Goal: Task Accomplishment & Management: Use online tool/utility

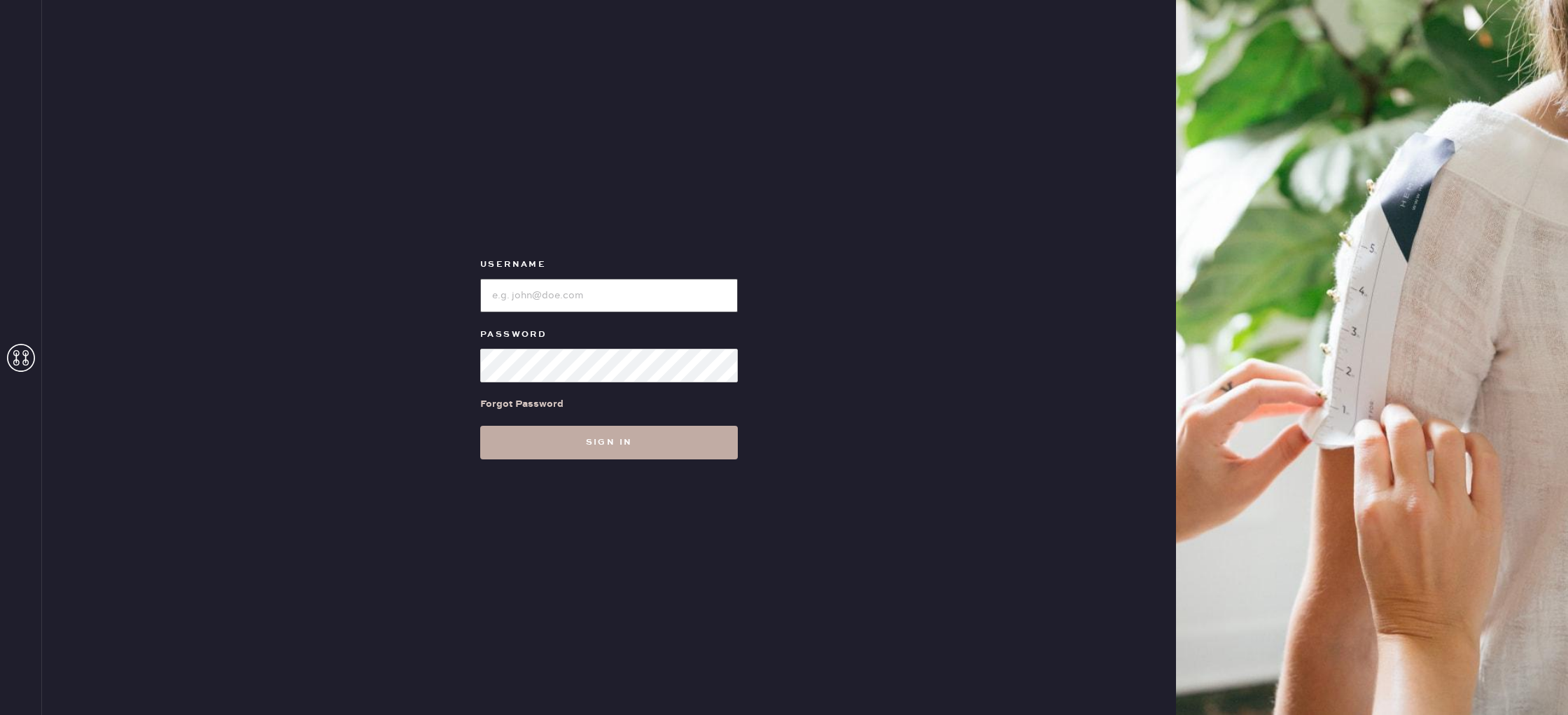
type input "reformationhydepark"
click at [545, 443] on button "Sign in" at bounding box center [609, 443] width 258 height 34
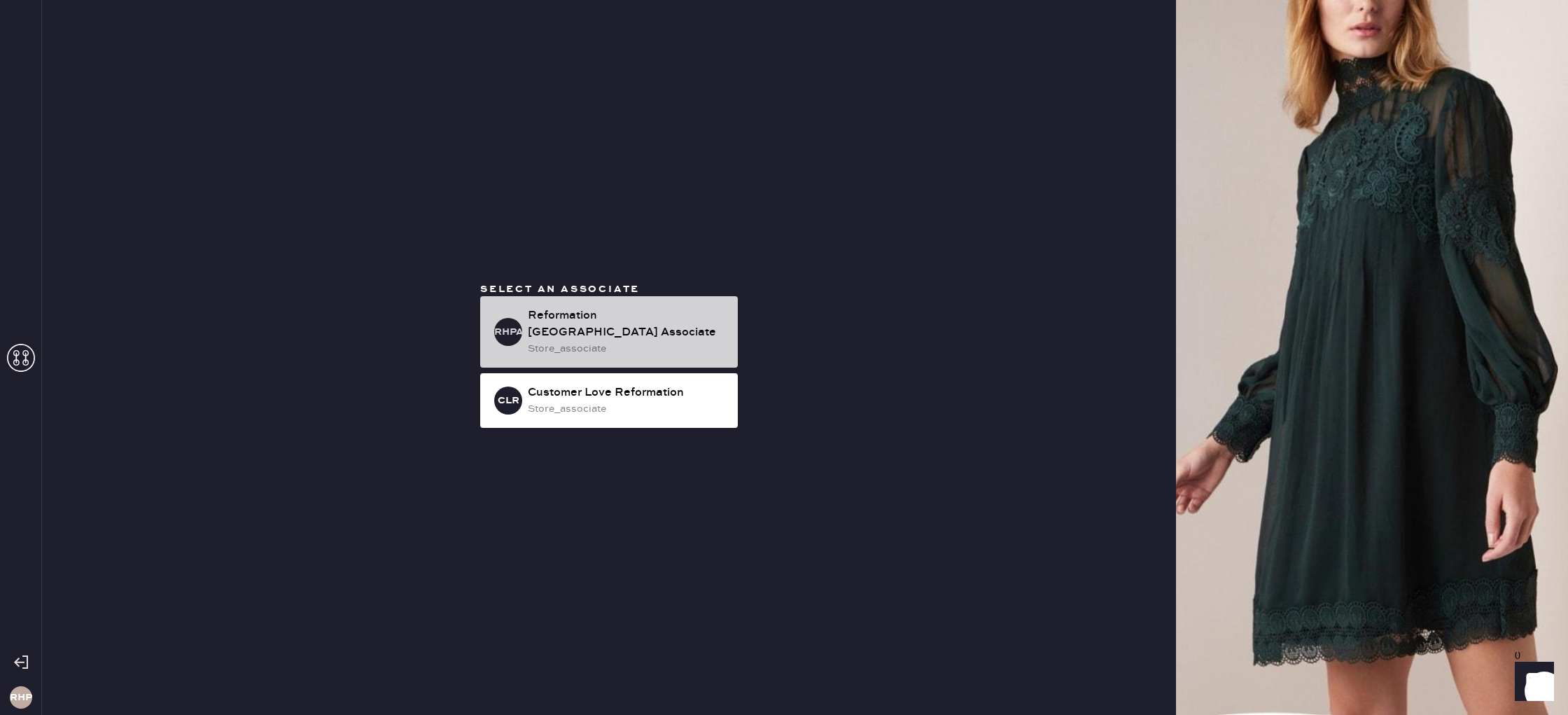
click at [561, 331] on div "Reformation [GEOGRAPHIC_DATA] Associate" at bounding box center [627, 324] width 199 height 34
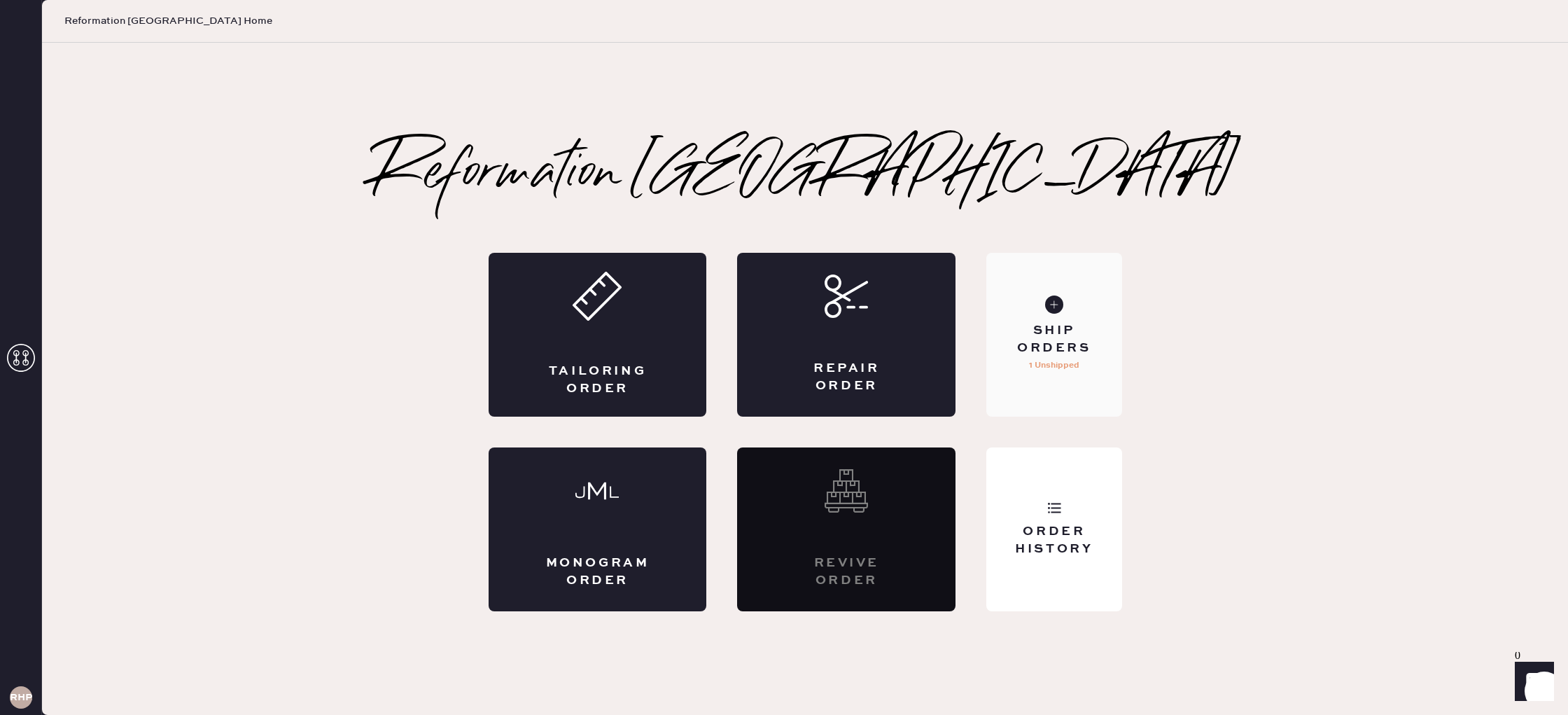
click at [1077, 348] on div "Ship Orders" at bounding box center [1054, 340] width 113 height 35
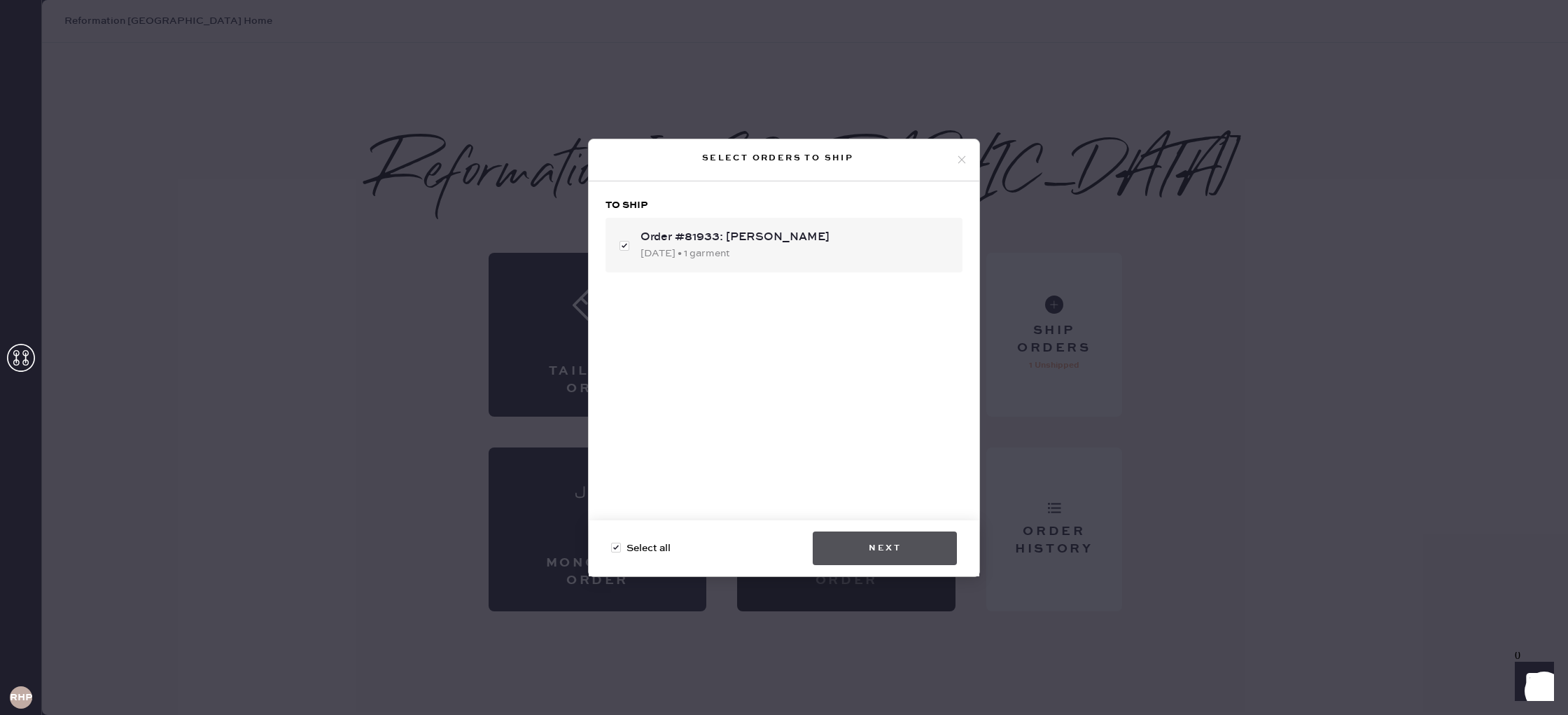
click at [880, 545] on button "Next" at bounding box center [885, 548] width 144 height 34
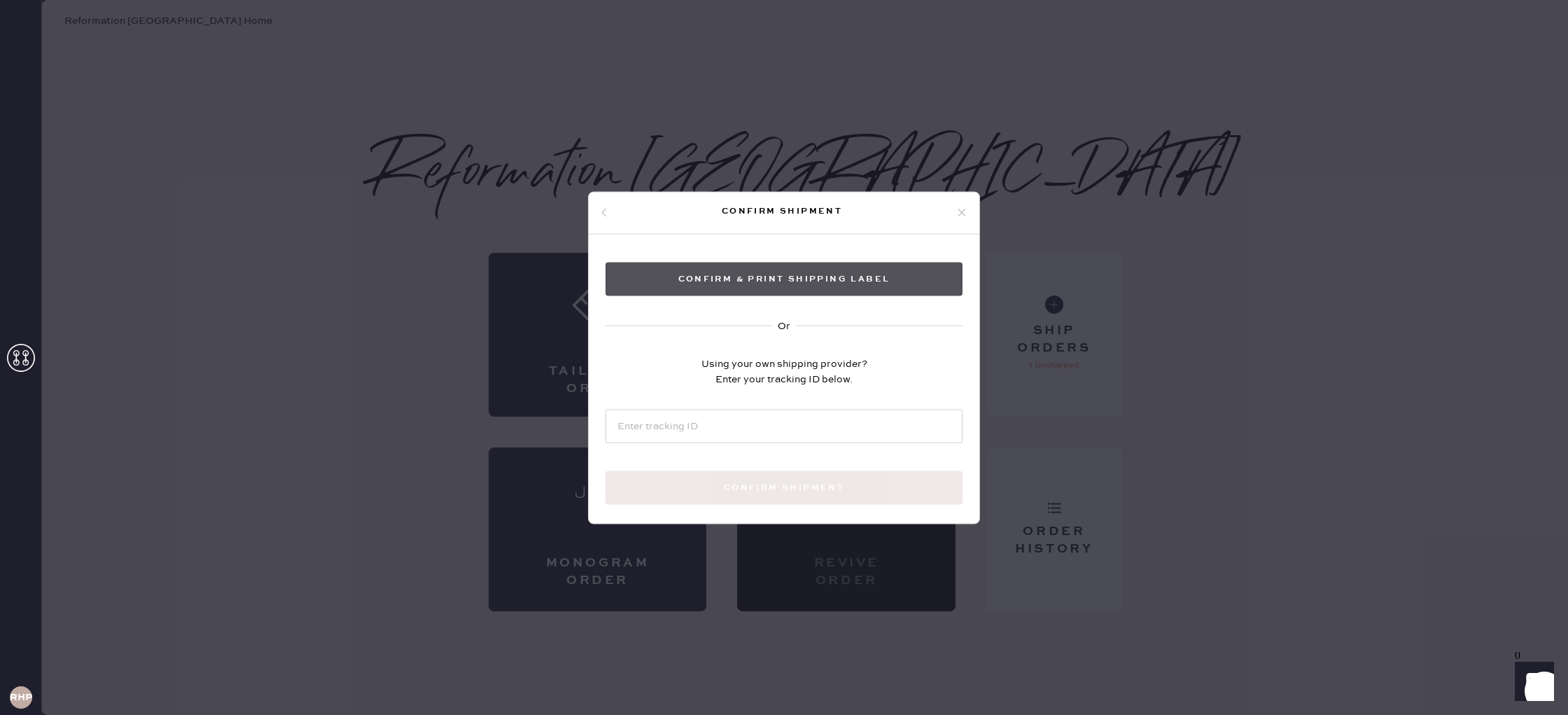
click at [760, 280] on button "Confirm & Print shipping label" at bounding box center [784, 279] width 357 height 34
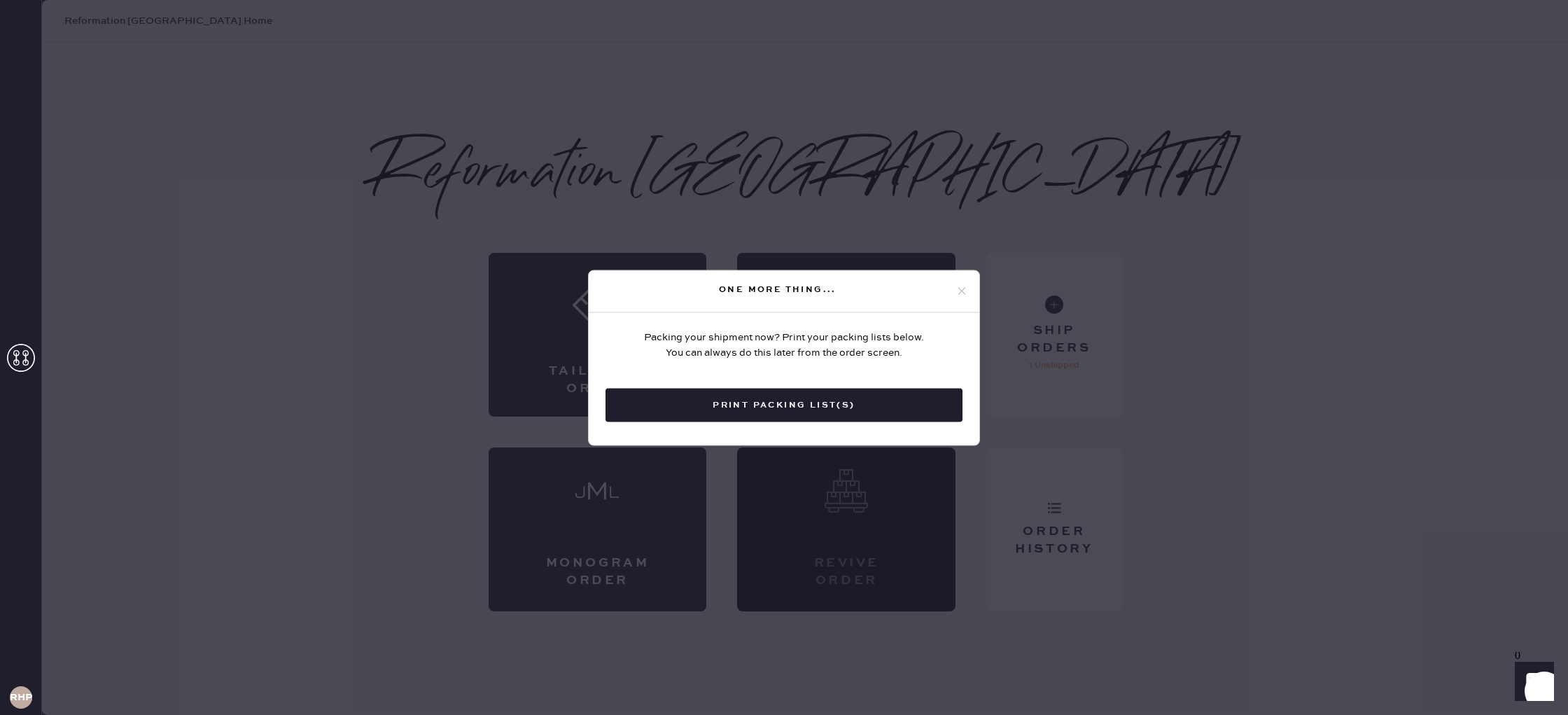
click at [845, 403] on button "Print Packing List(s)" at bounding box center [784, 405] width 357 height 34
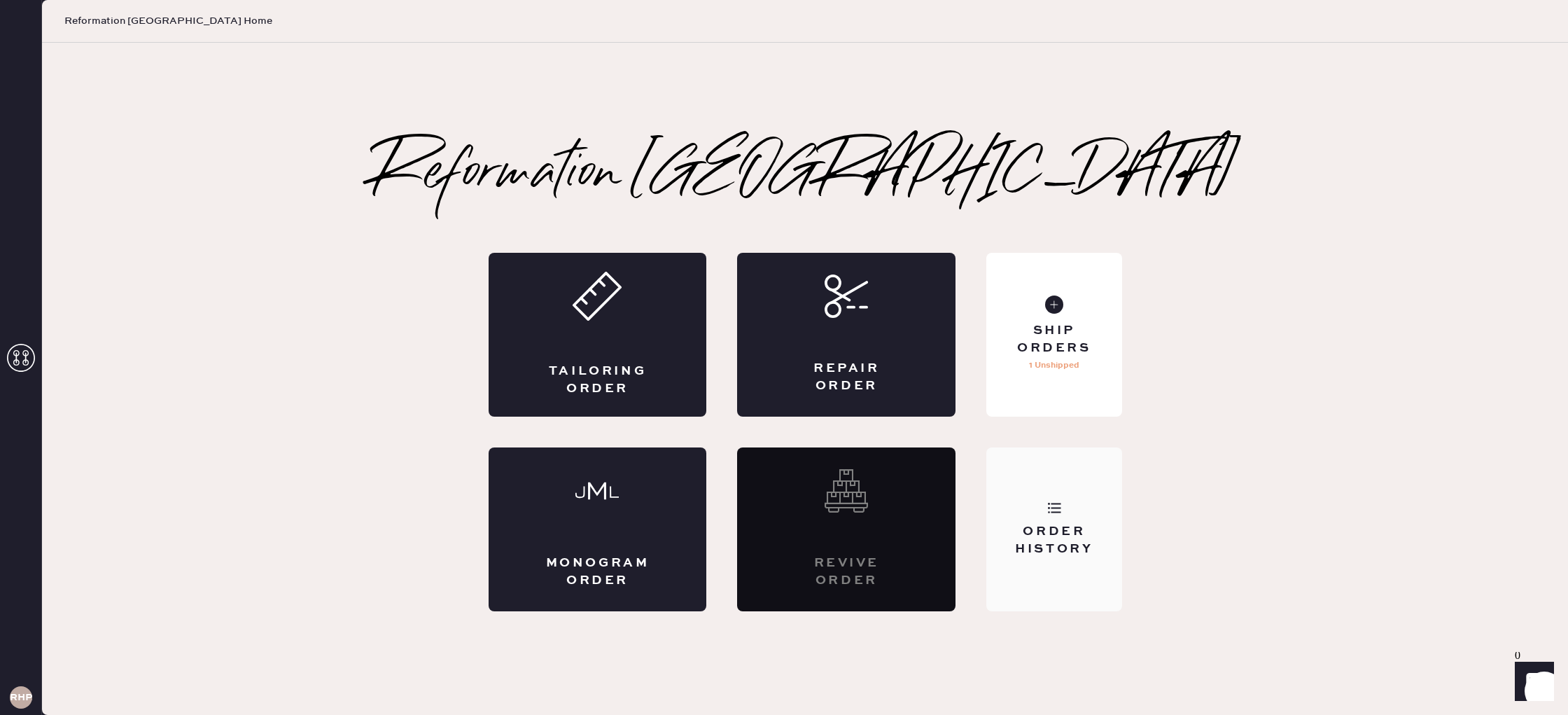
click at [1042, 525] on div "Order History" at bounding box center [1054, 541] width 113 height 35
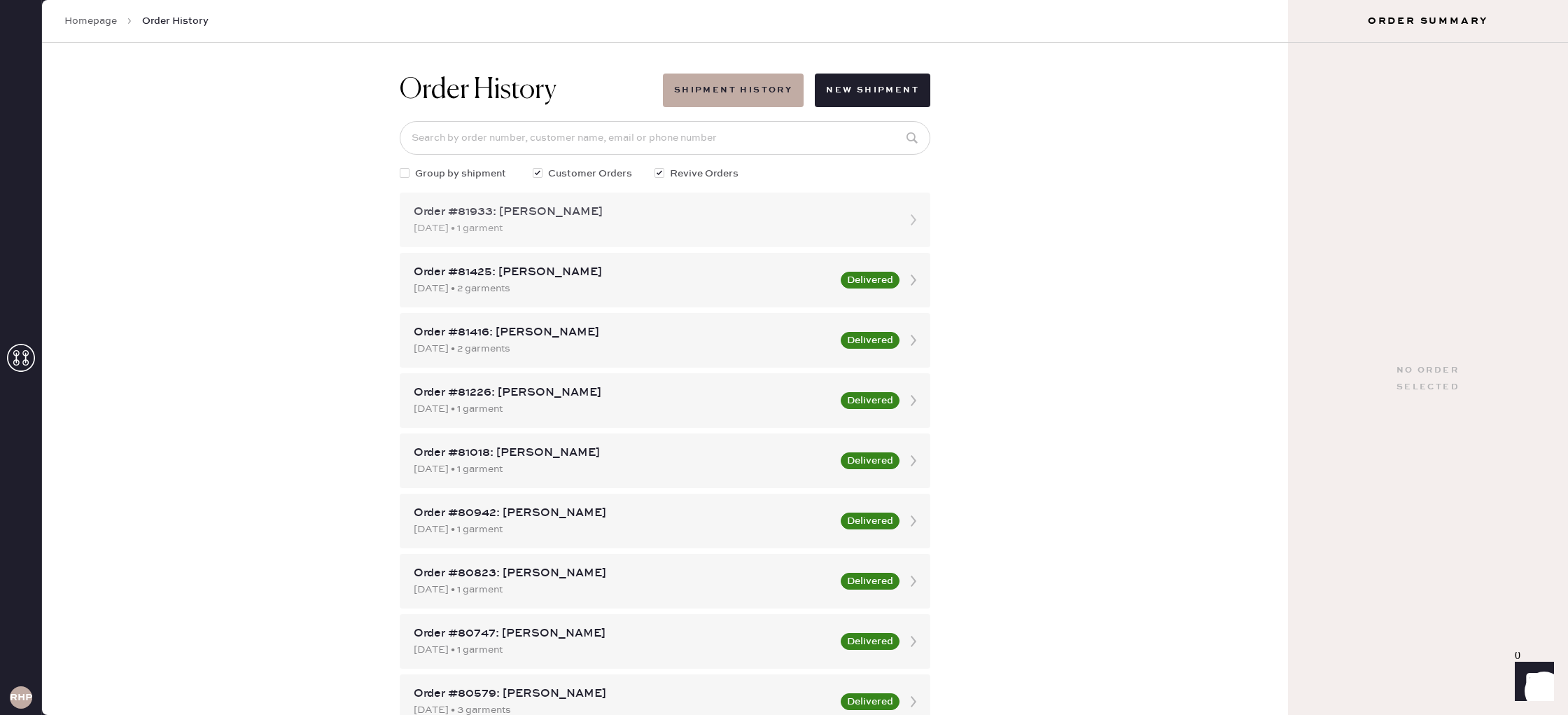
click at [612, 216] on div "Order #81933: [PERSON_NAME]" at bounding box center [652, 212] width 477 height 17
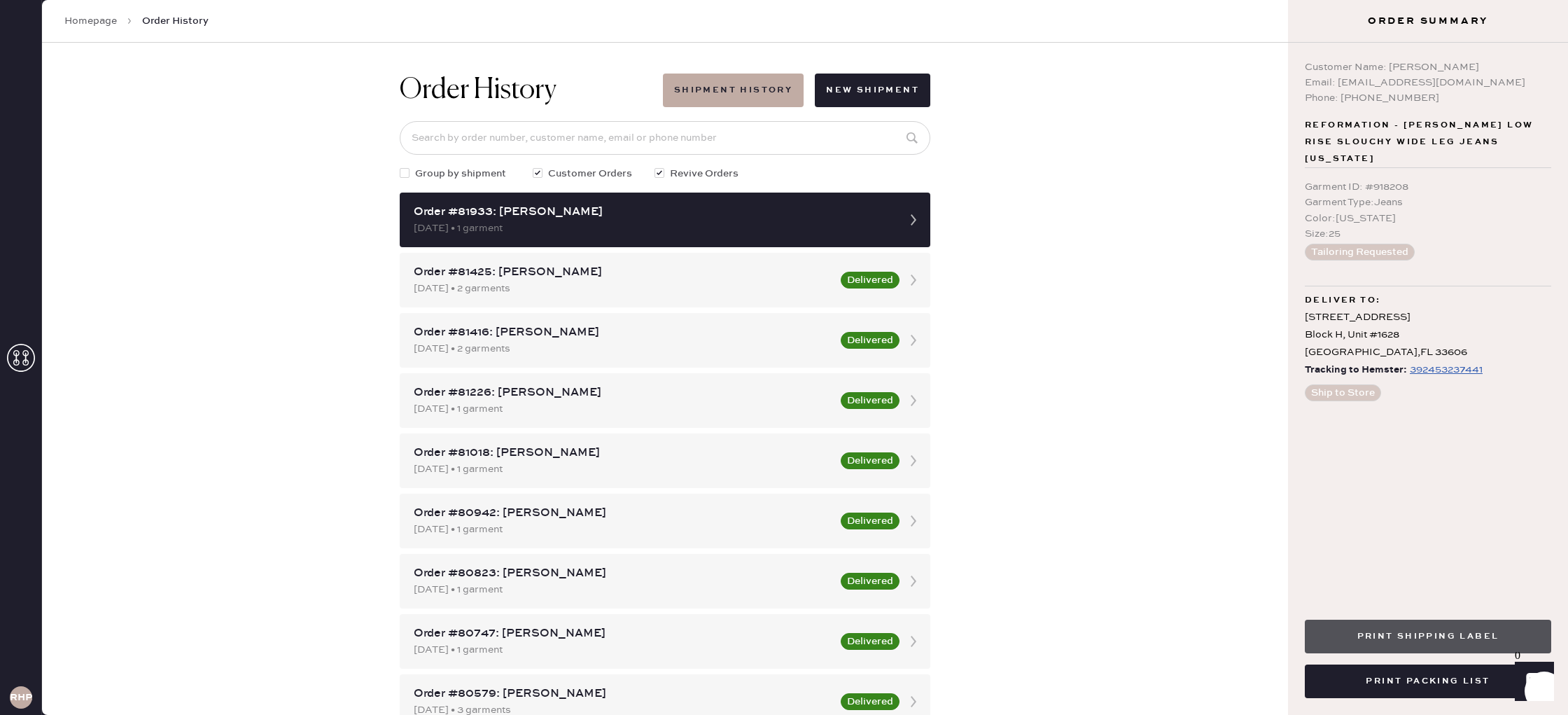
click at [1435, 646] on button "Print Shipping Label" at bounding box center [1427, 637] width 247 height 34
